Goal: Check status: Check status

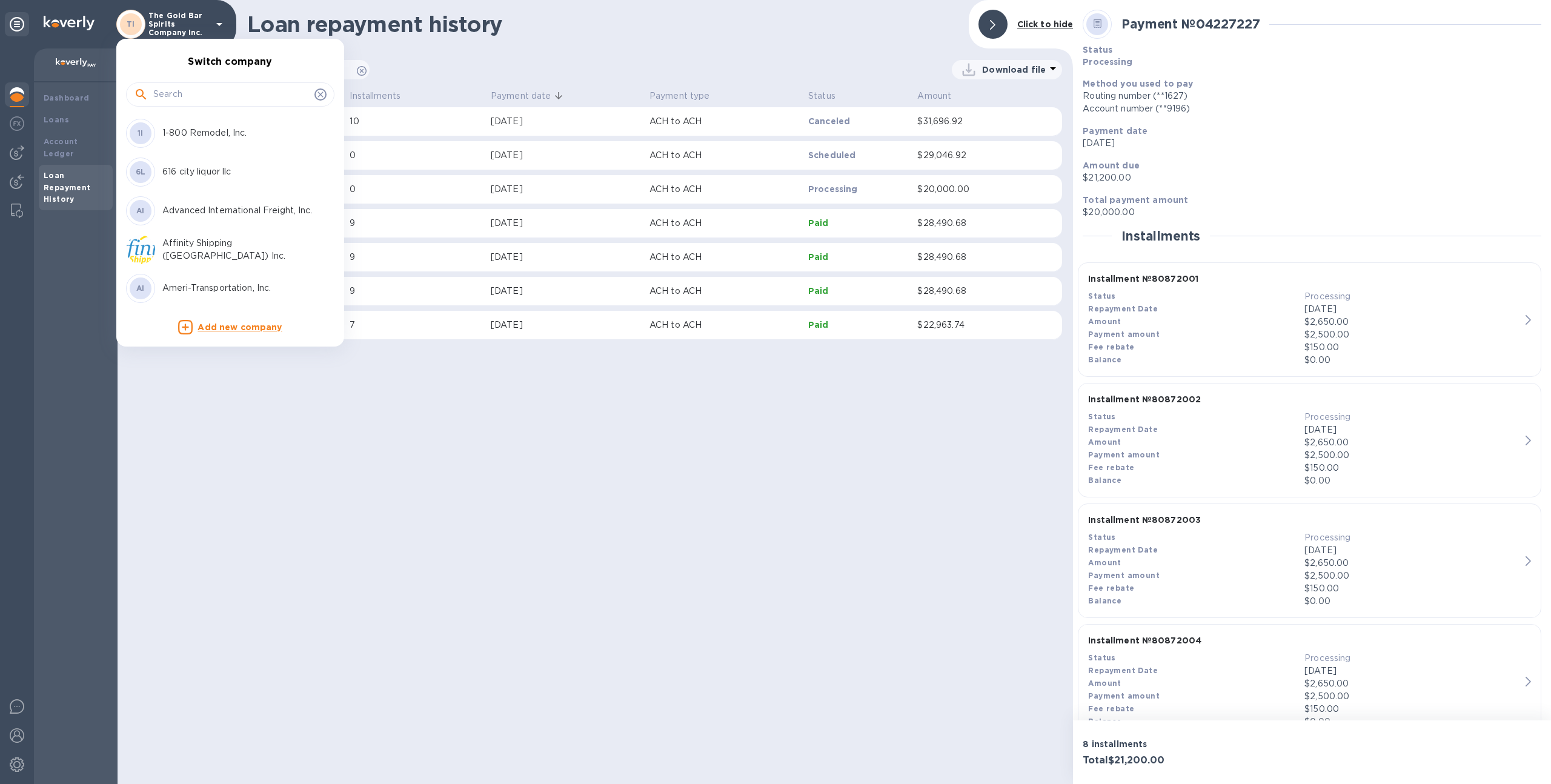
click at [190, 91] on input "text" at bounding box center [232, 94] width 157 height 18
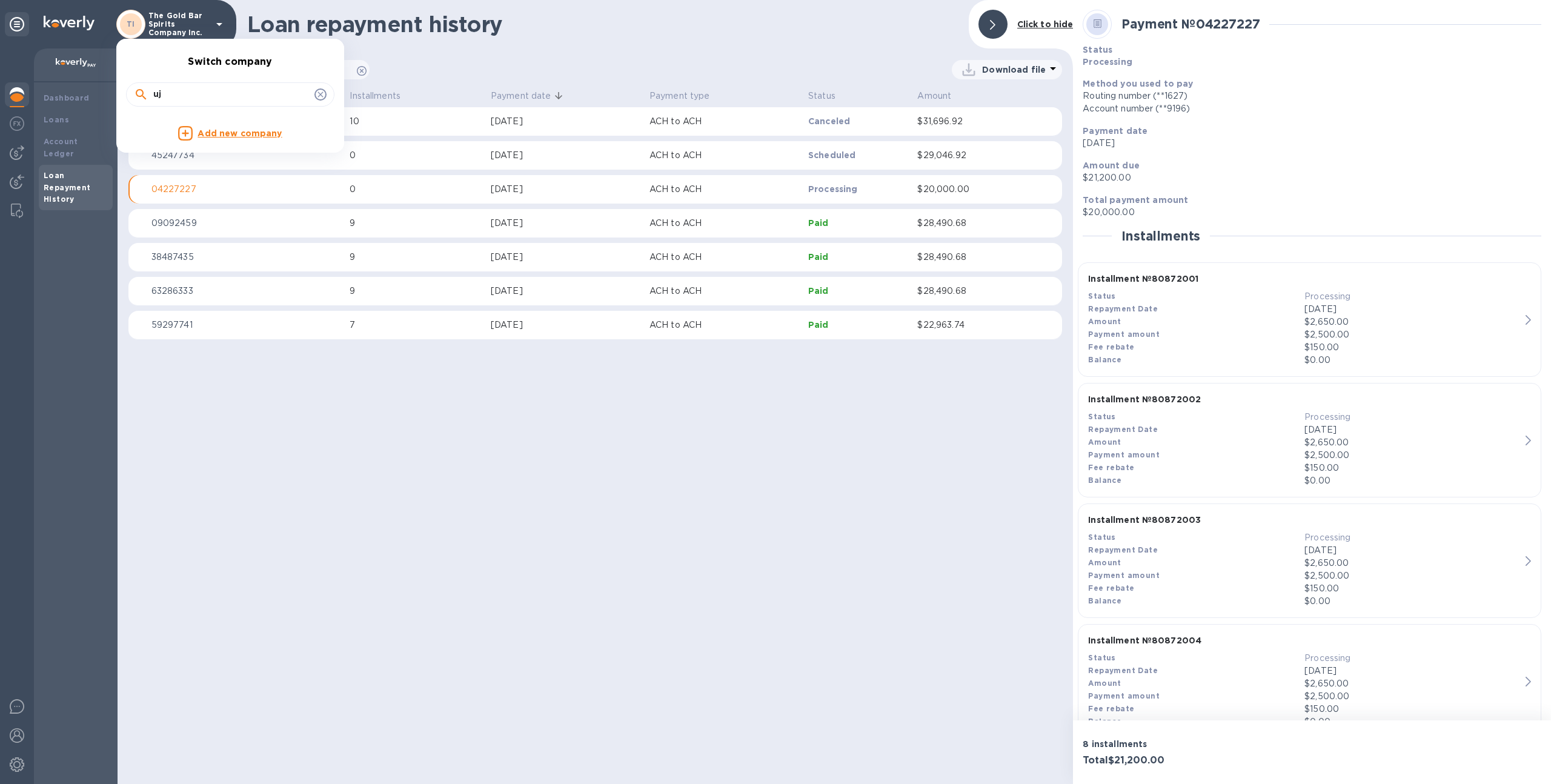
type input "u"
type input "rtw"
click at [191, 128] on p "RTW Logistics Inc." at bounding box center [238, 133] width 153 height 13
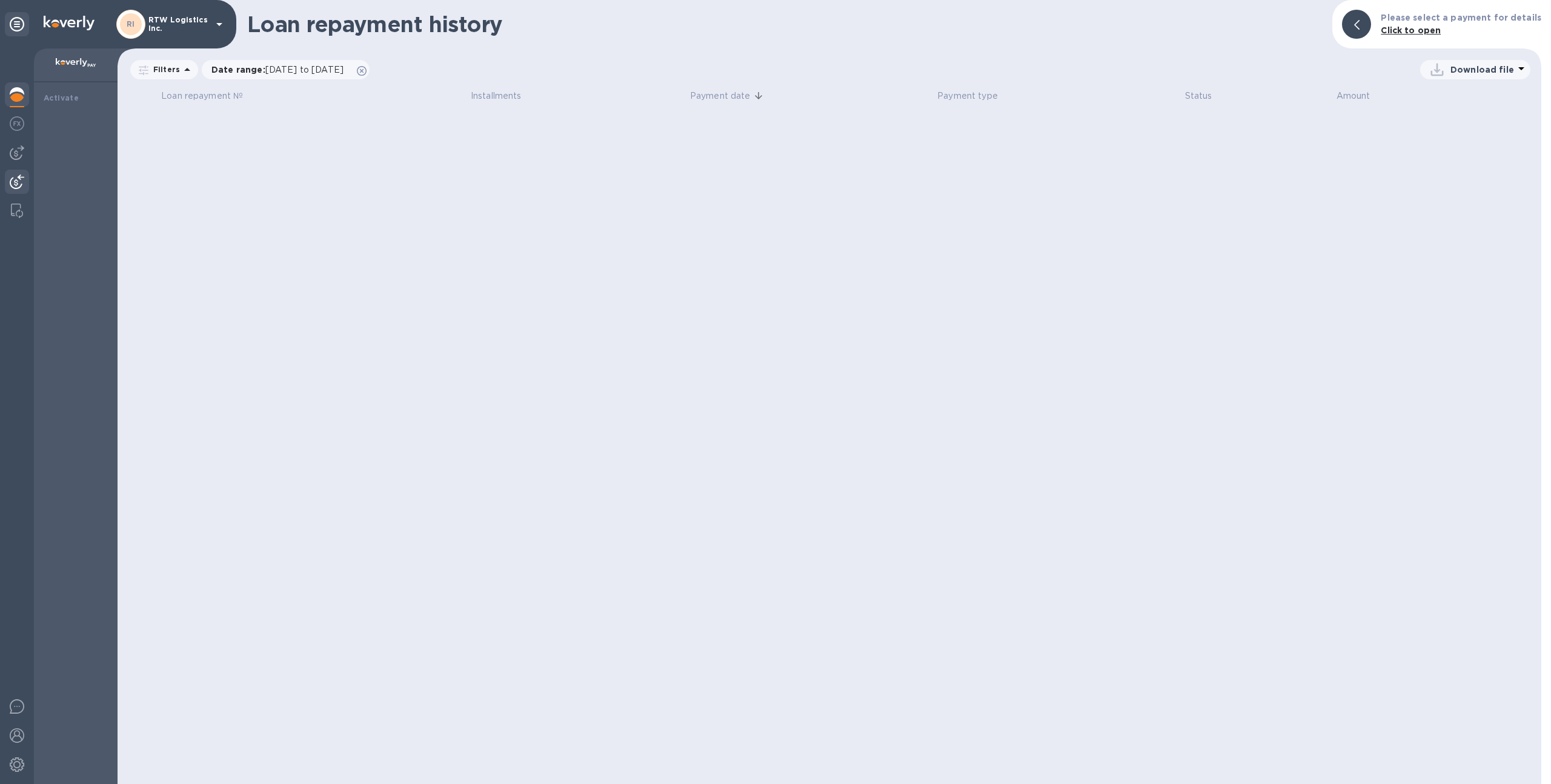
click at [18, 178] on img at bounding box center [17, 181] width 14 height 14
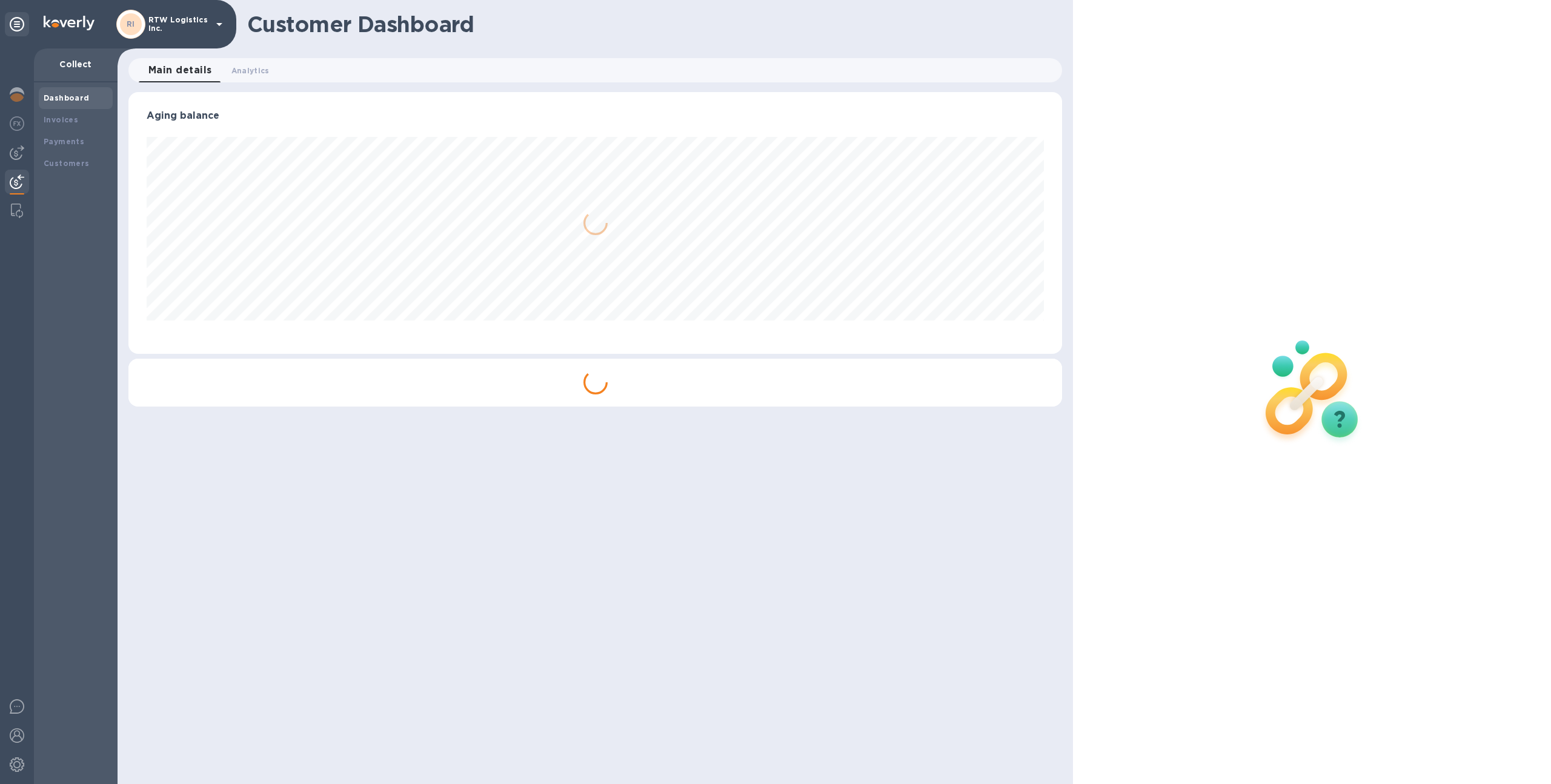
scroll to position [262, 934]
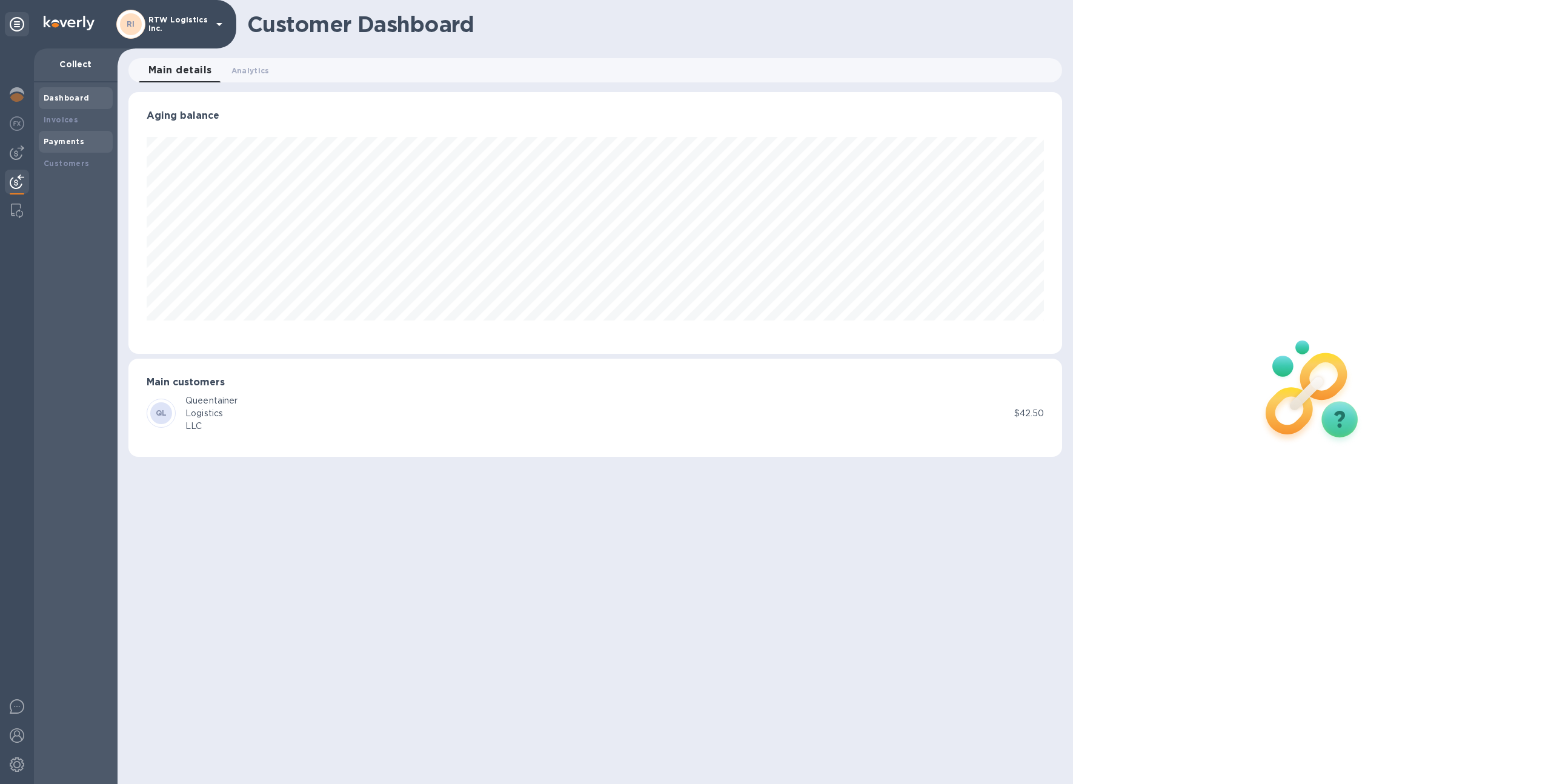
click at [84, 148] on div "Payments" at bounding box center [76, 141] width 74 height 22
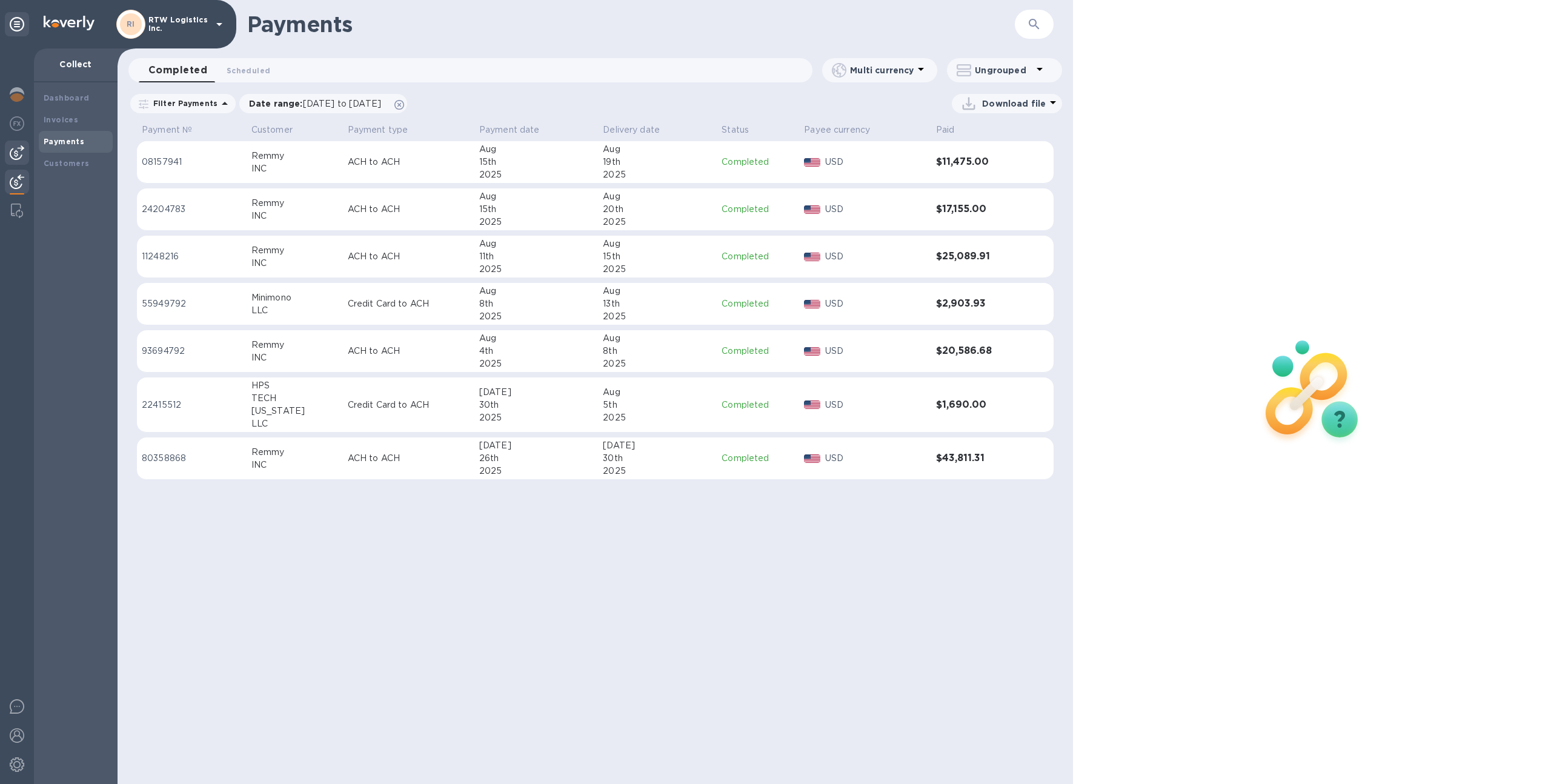
click at [29, 149] on div at bounding box center [17, 152] width 24 height 24
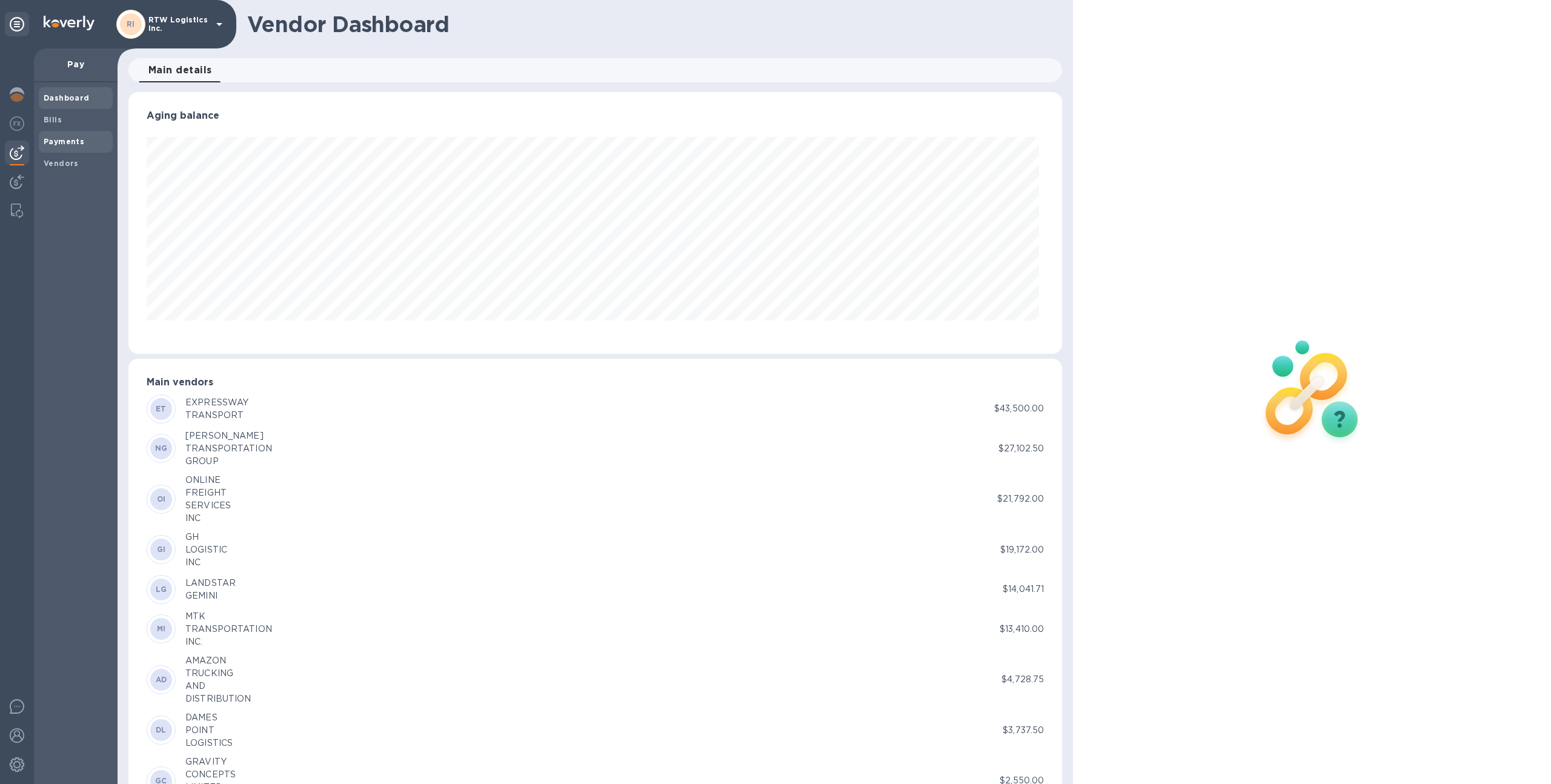
scroll to position [262, 930]
click at [85, 132] on div "Payments" at bounding box center [76, 141] width 74 height 22
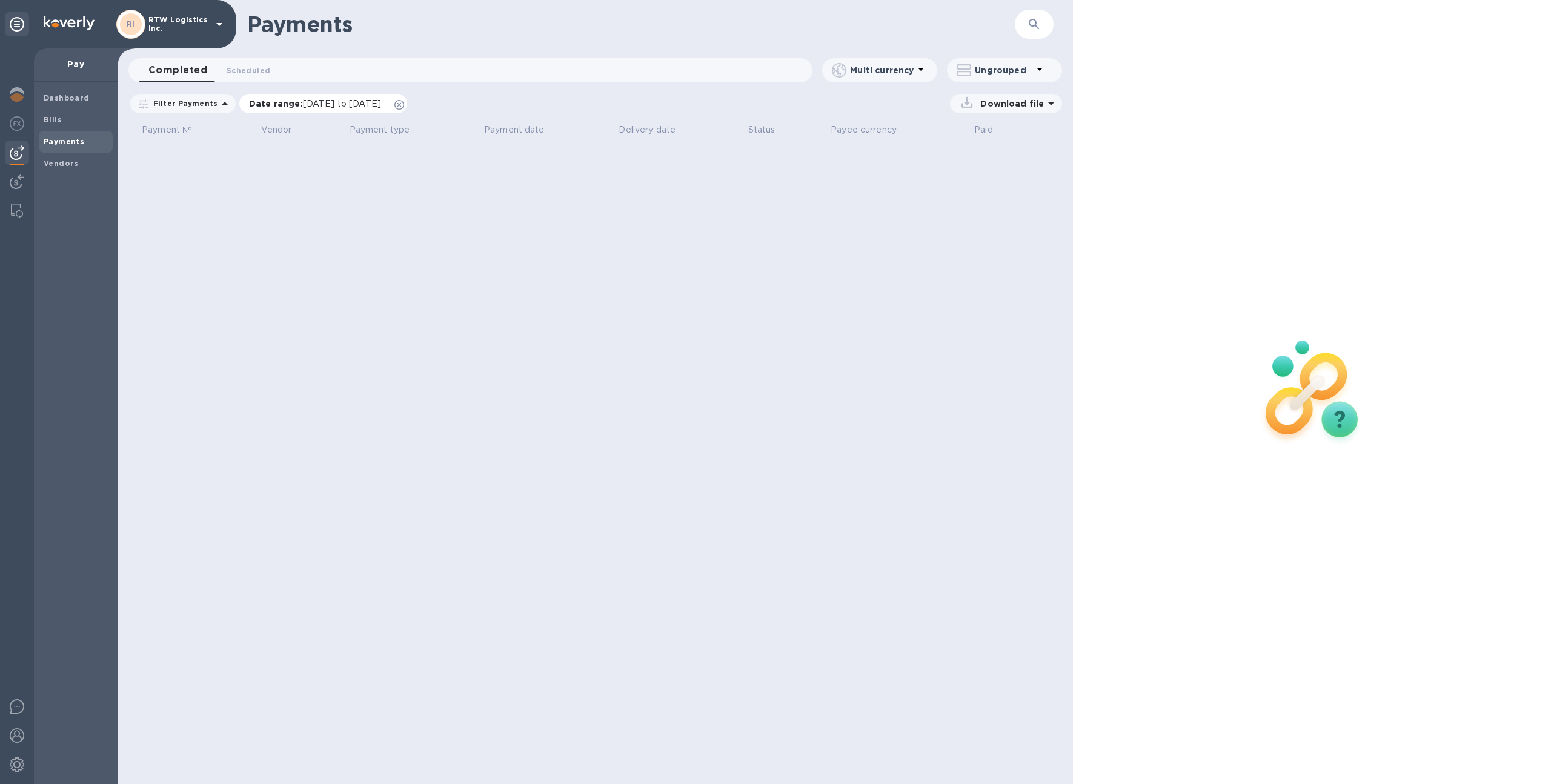
click at [404, 102] on icon at bounding box center [399, 105] width 10 height 10
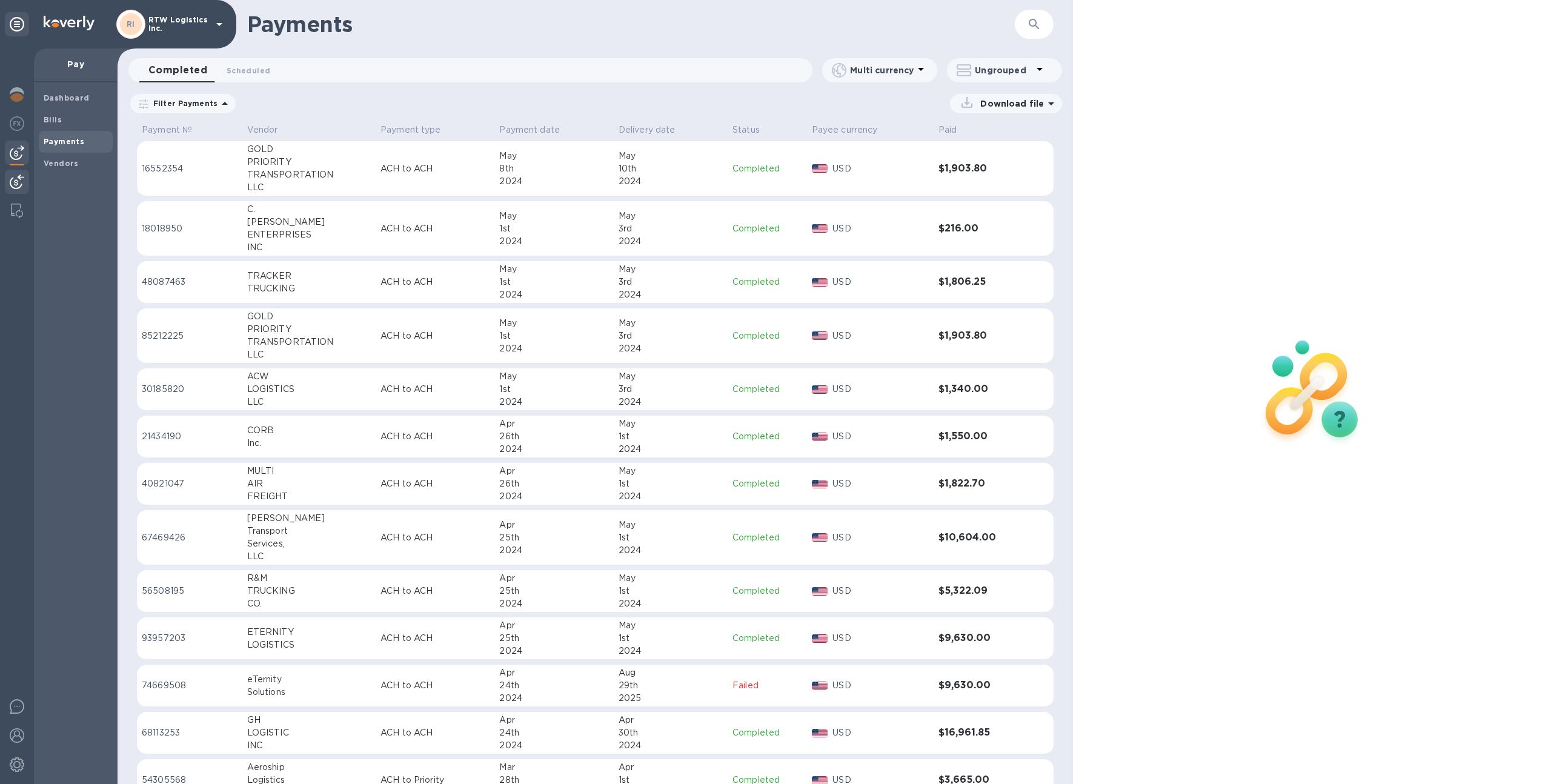
click at [16, 176] on img at bounding box center [17, 181] width 14 height 14
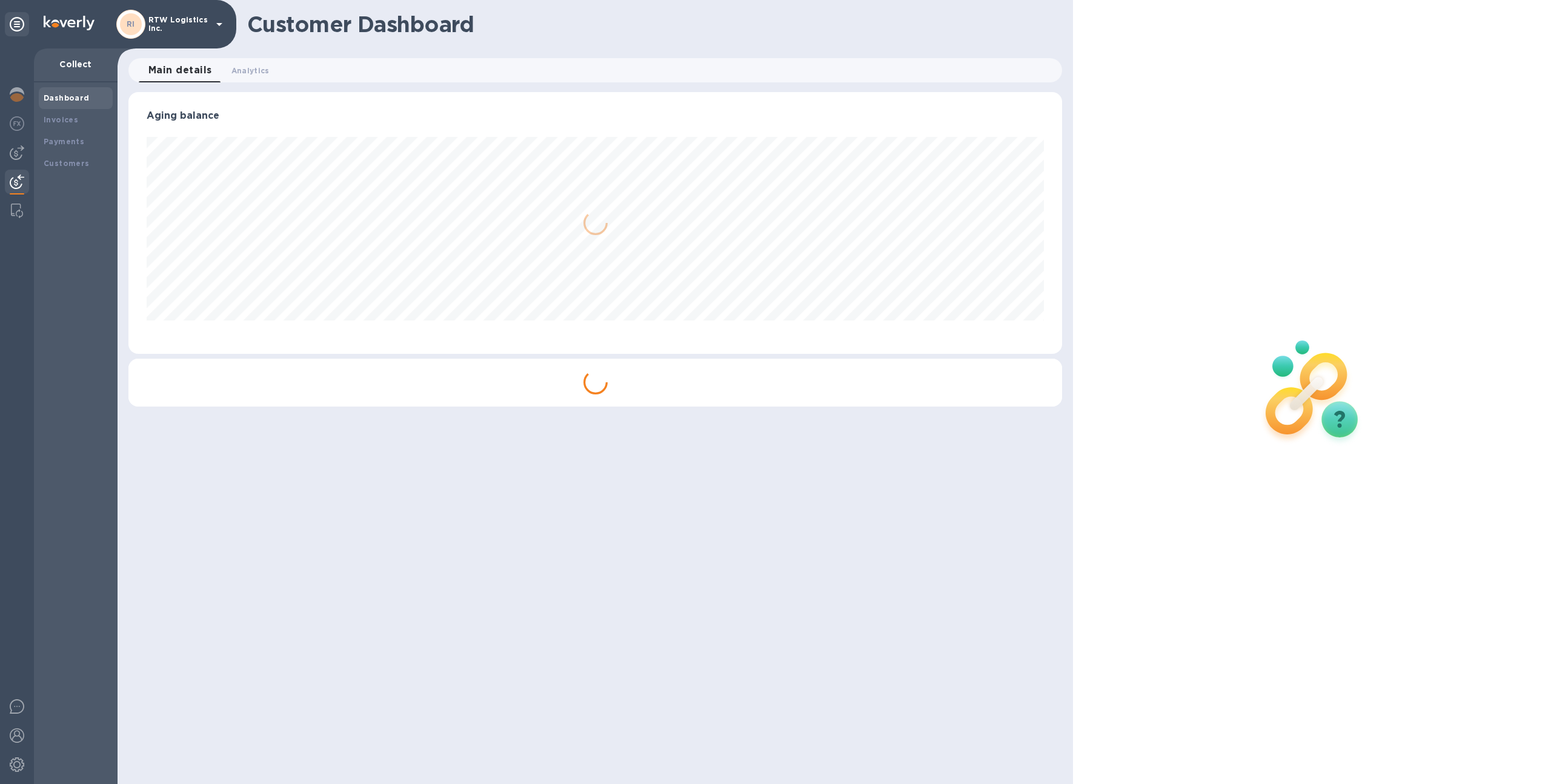
scroll to position [262, 934]
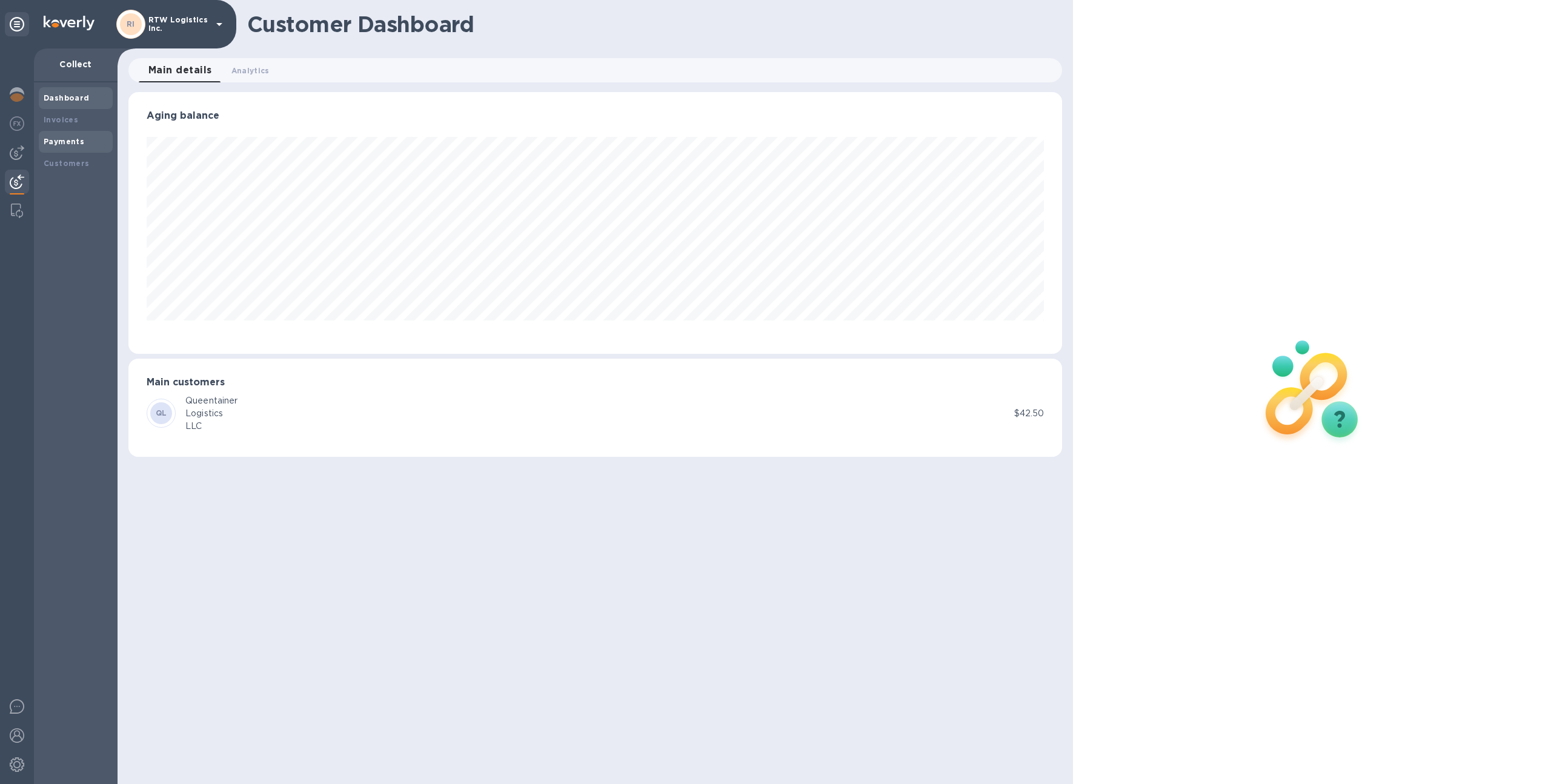
click at [89, 148] on div "Payments" at bounding box center [76, 141] width 74 height 22
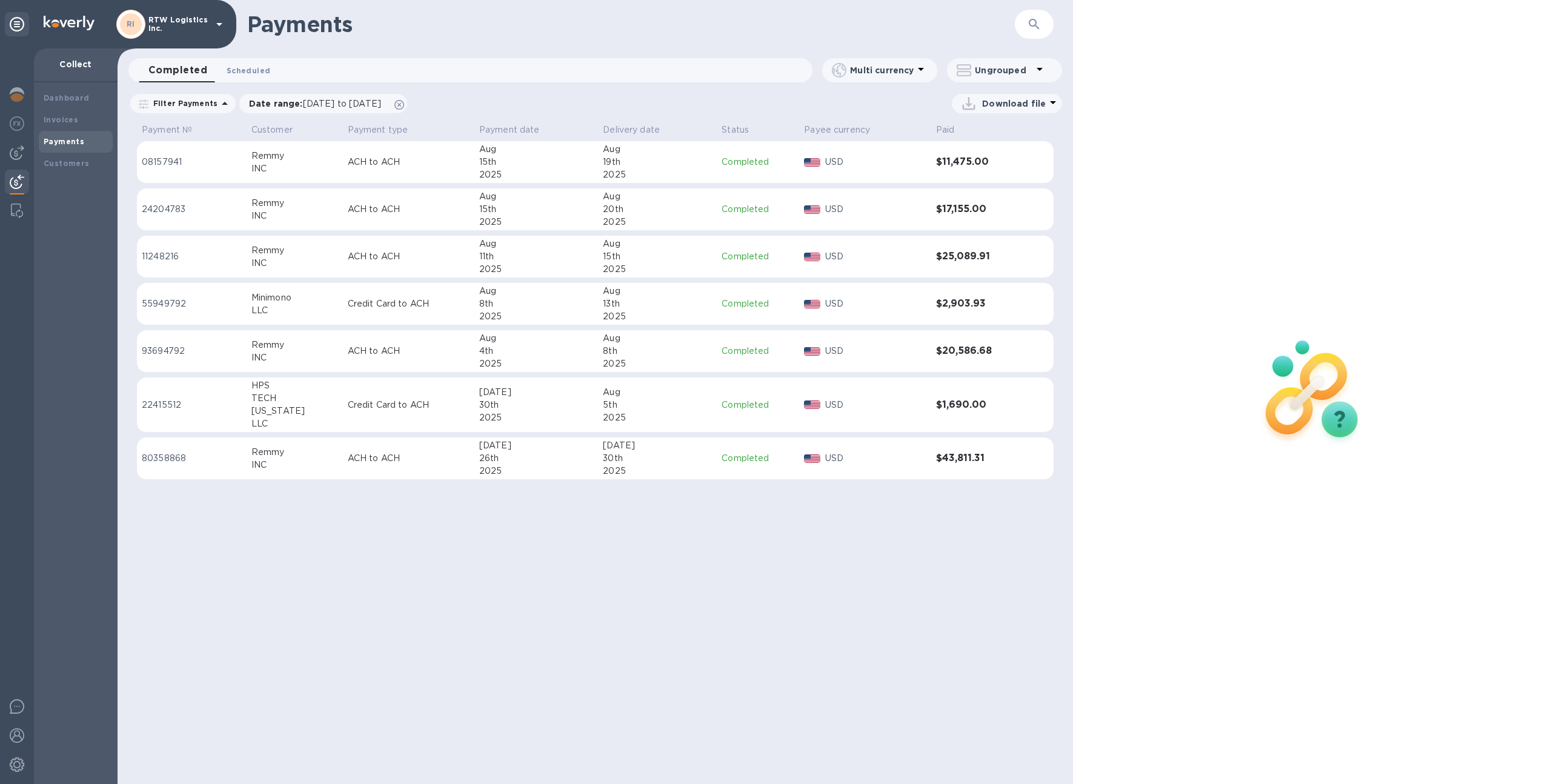
click at [240, 62] on button "Scheduled 0" at bounding box center [248, 70] width 63 height 24
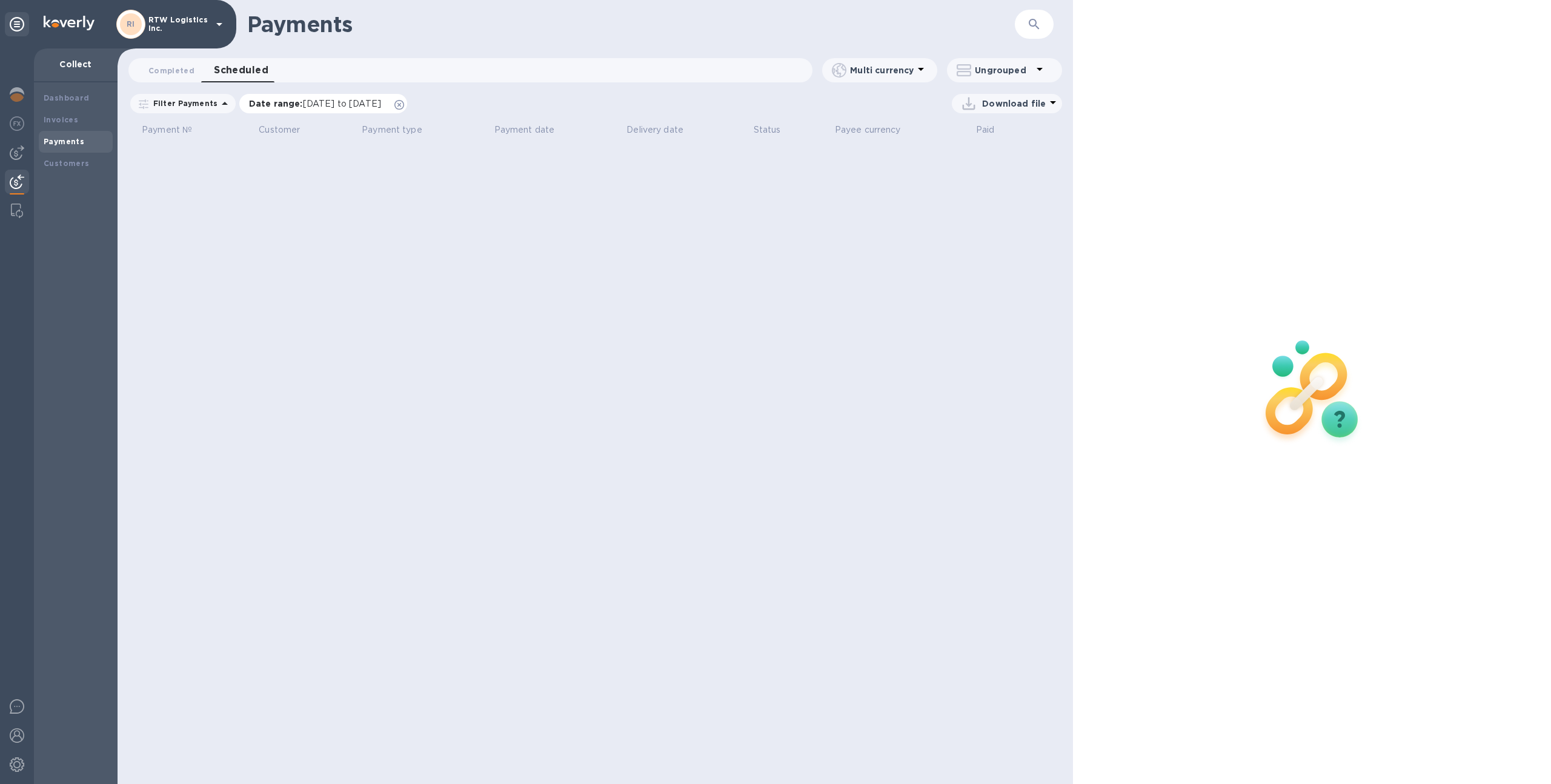
click at [407, 104] on div "Date range : 07/25/2025 to 09/25/2025" at bounding box center [323, 104] width 168 height 19
click at [404, 104] on icon at bounding box center [399, 105] width 10 height 10
click at [97, 121] on div "Invoices" at bounding box center [76, 120] width 64 height 12
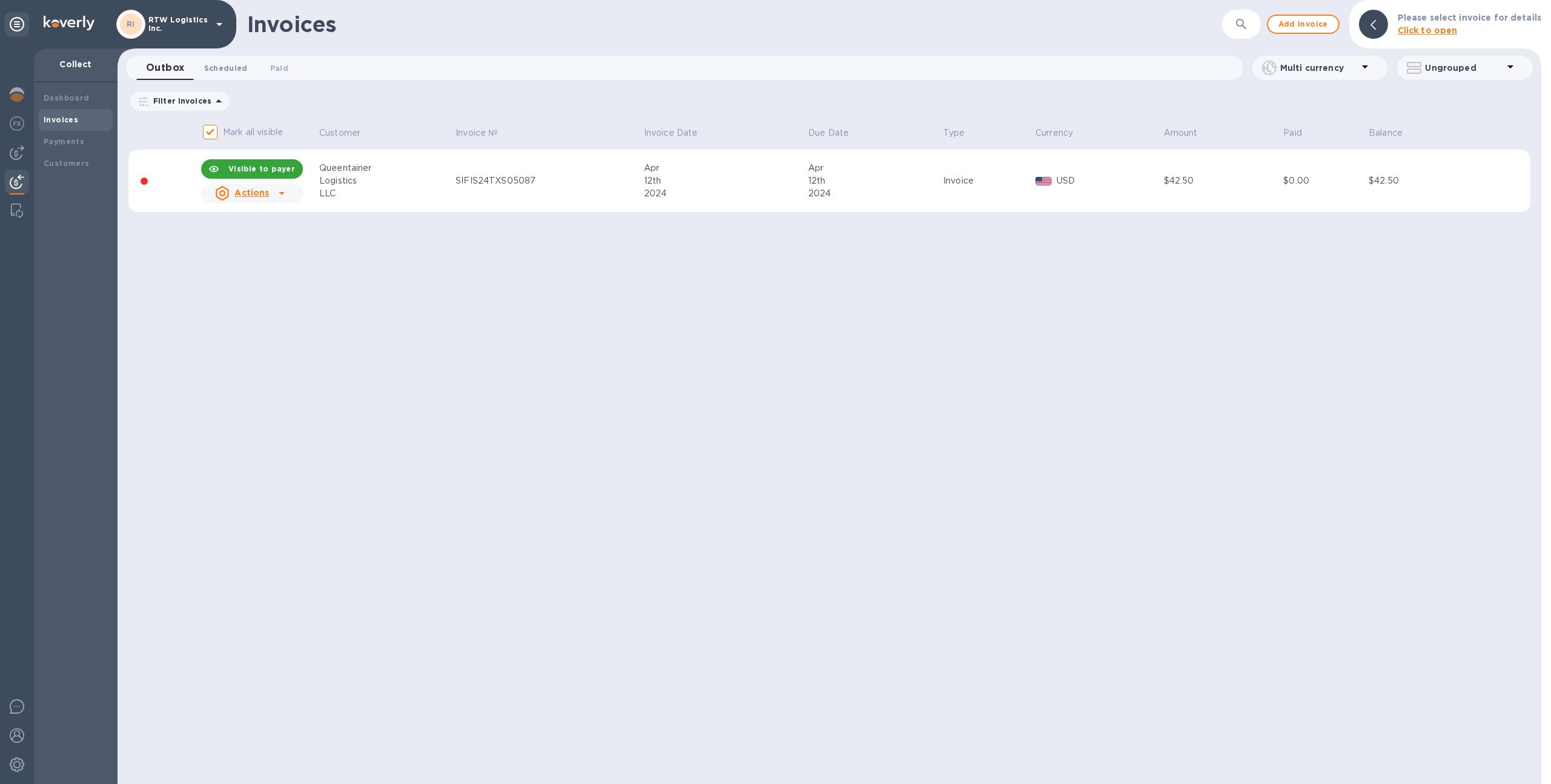
click at [240, 69] on span "Scheduled 0" at bounding box center [226, 68] width 44 height 13
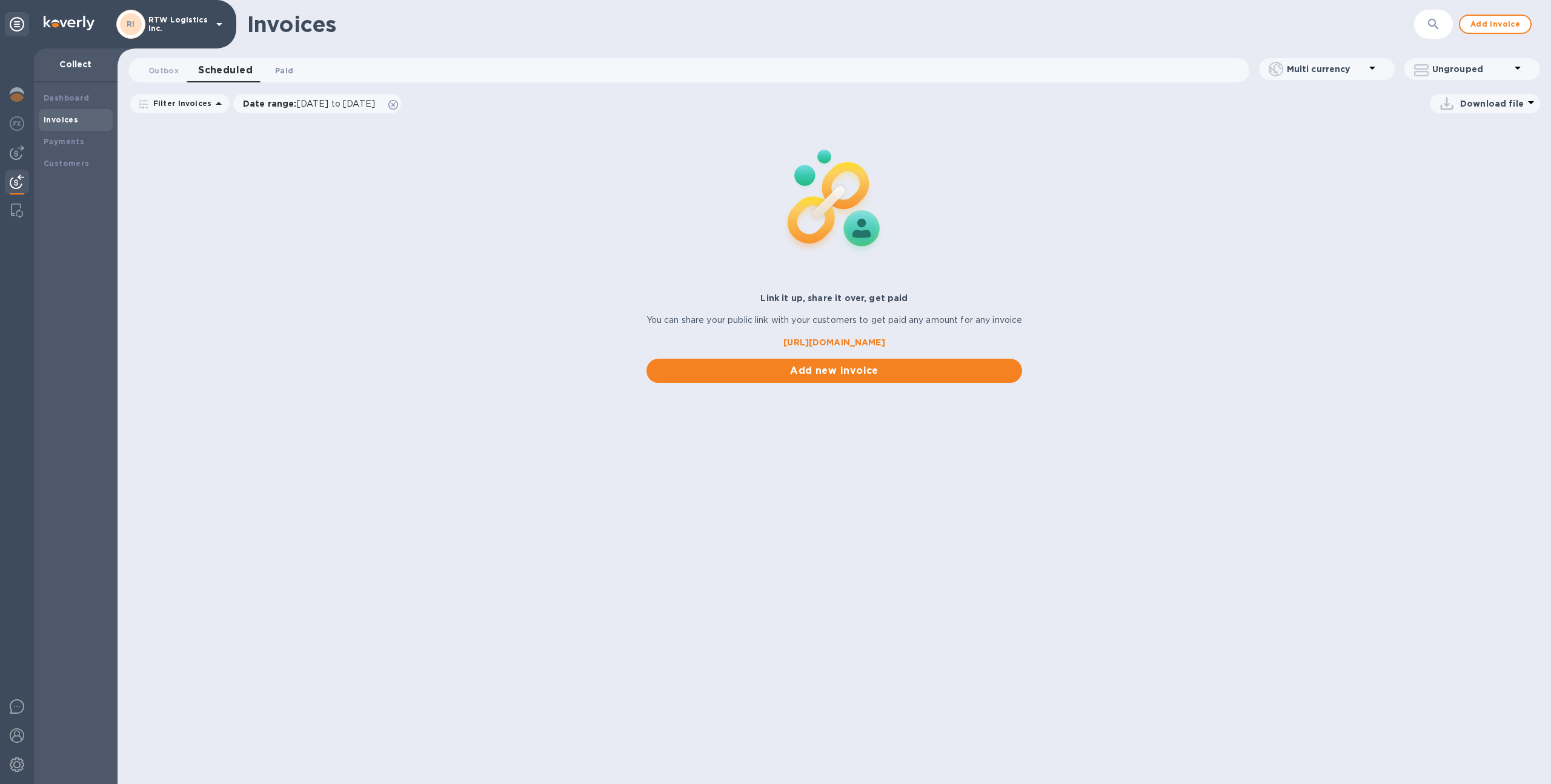
click at [284, 69] on span "Paid 0" at bounding box center [284, 70] width 18 height 13
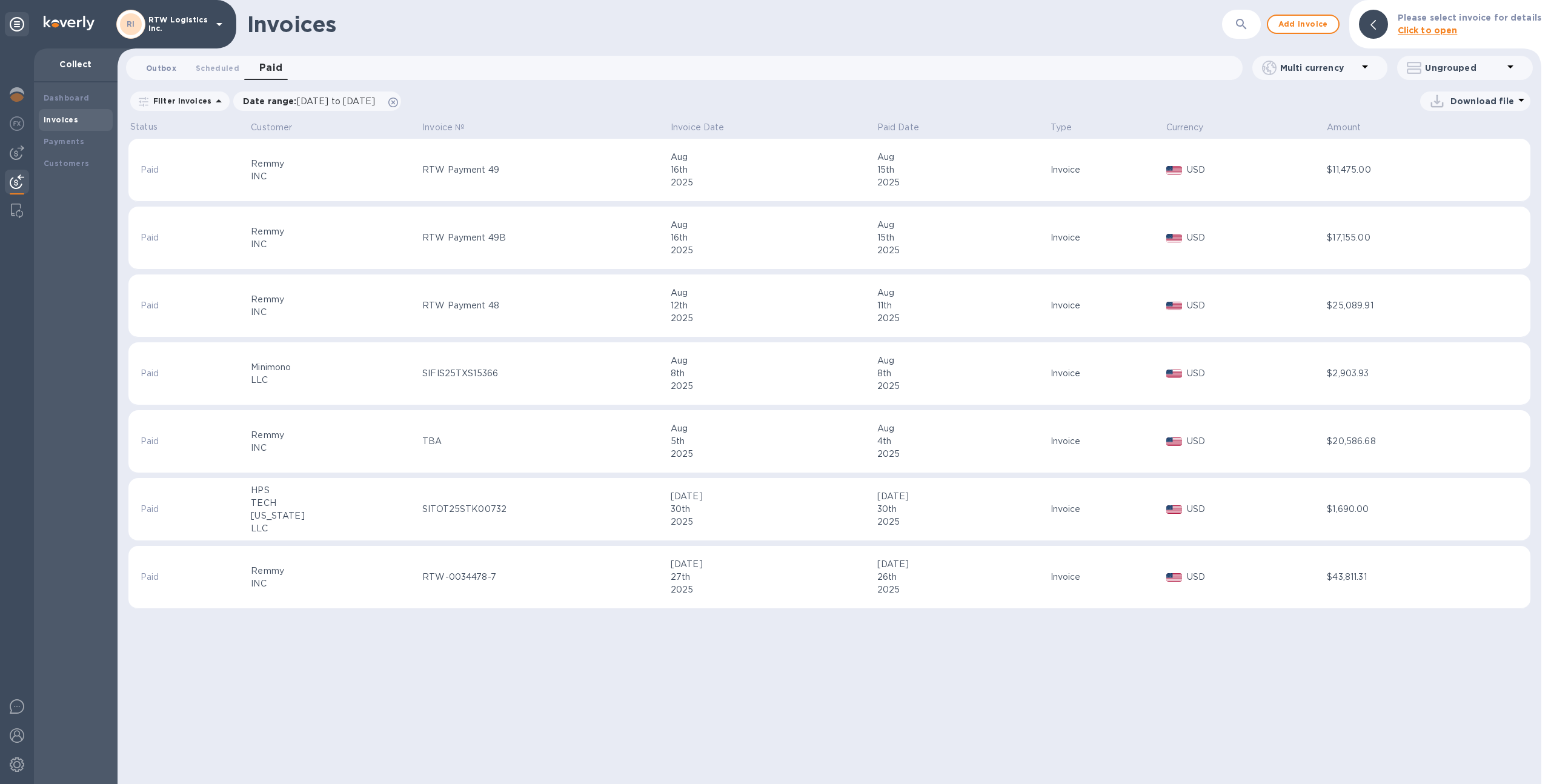
click at [155, 67] on span "Outbox 0" at bounding box center [161, 68] width 30 height 13
